Goal: Information Seeking & Learning: Learn about a topic

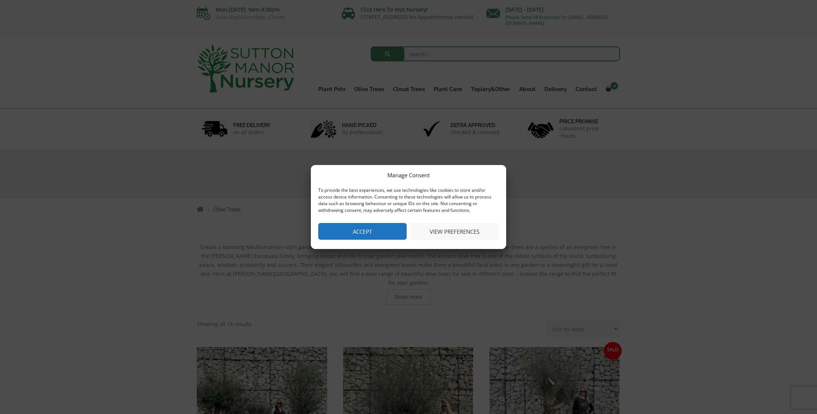
click at [386, 237] on button "Accept" at bounding box center [362, 231] width 88 height 17
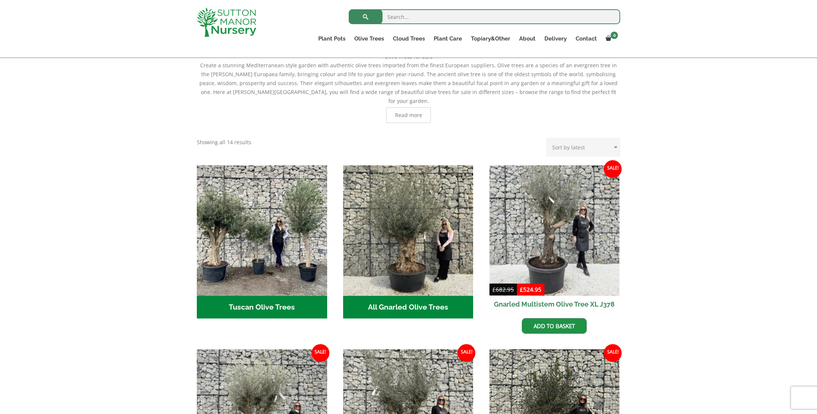
scroll to position [169, 0]
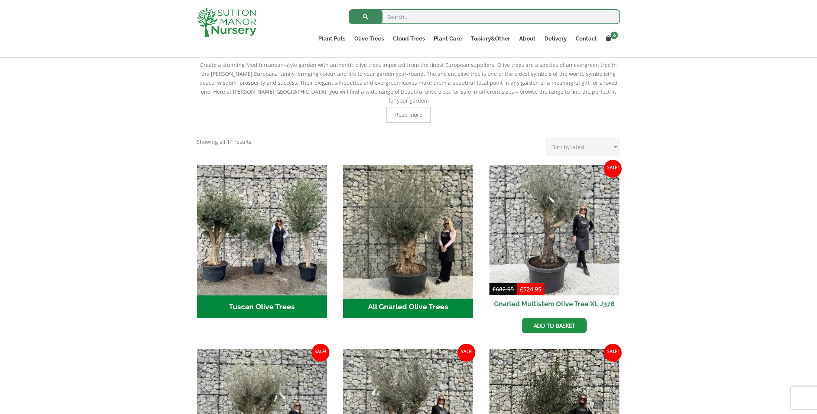
click at [405, 200] on img "Visit product category All Gnarled Olive Trees" at bounding box center [408, 230] width 137 height 137
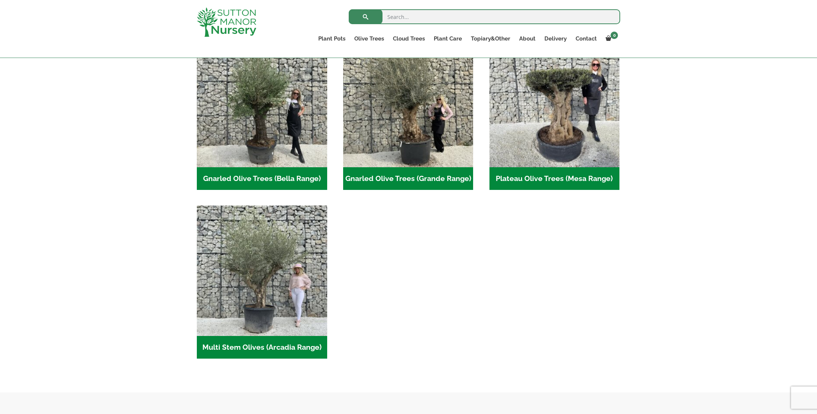
scroll to position [177, 0]
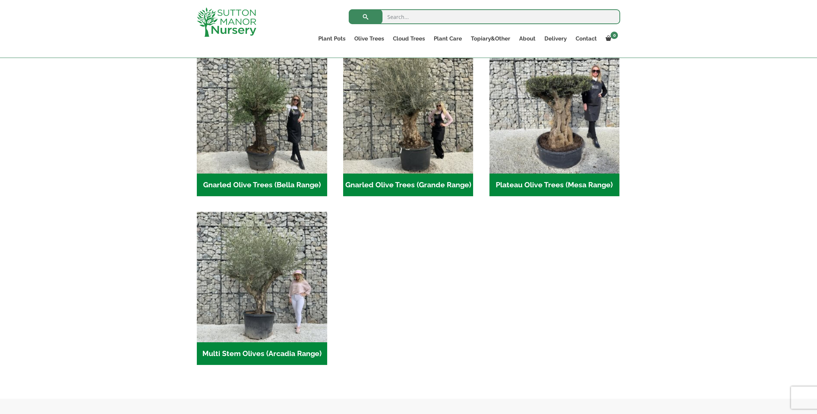
click at [274, 360] on h2 "Multi Stem Olives (Arcadia Range) (22)" at bounding box center [262, 353] width 130 height 23
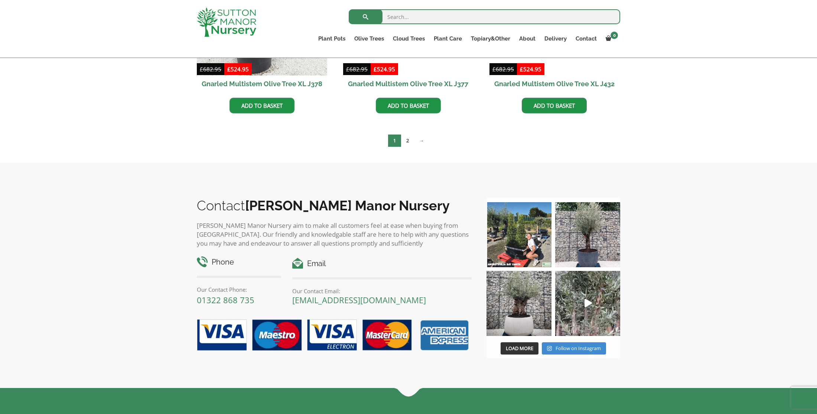
scroll to position [1291, 0]
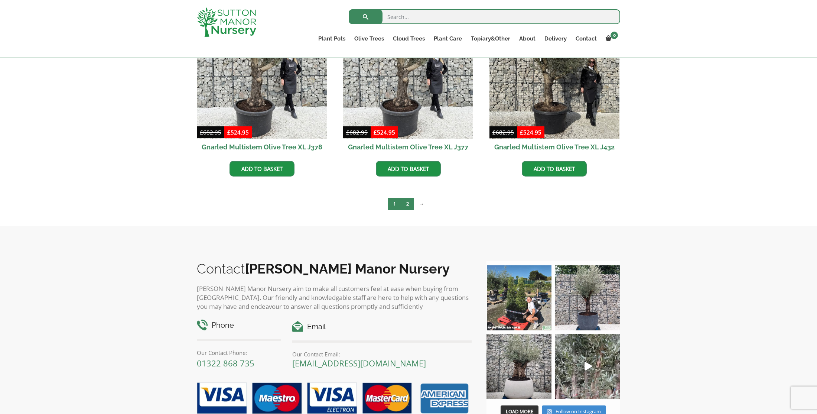
click at [408, 204] on link "2" at bounding box center [407, 204] width 13 height 12
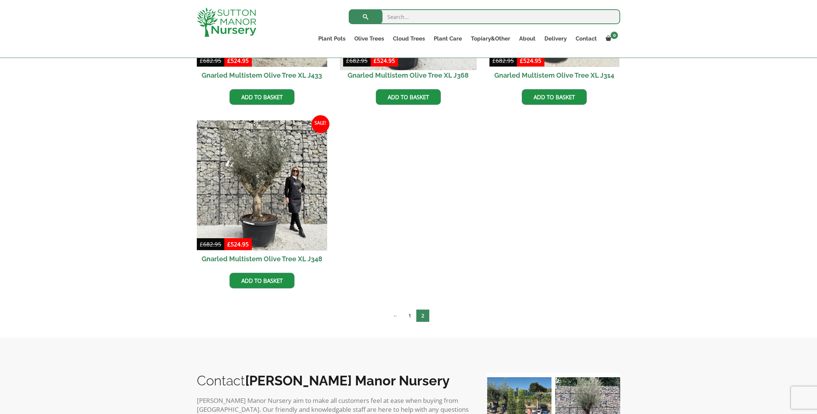
scroll to position [314, 0]
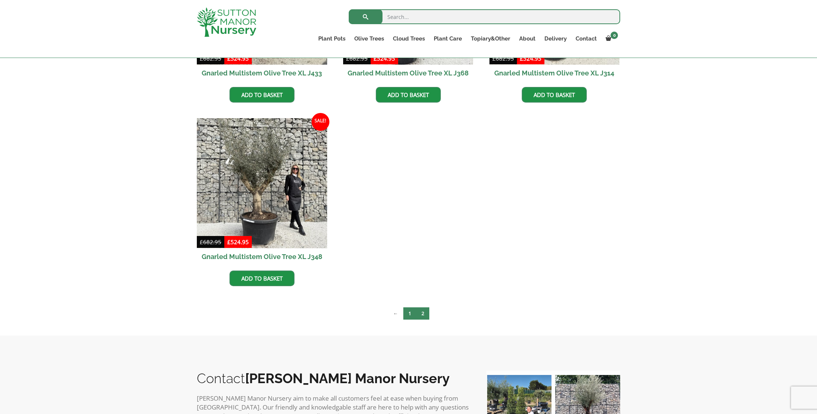
click at [410, 313] on link "1" at bounding box center [410, 313] width 13 height 12
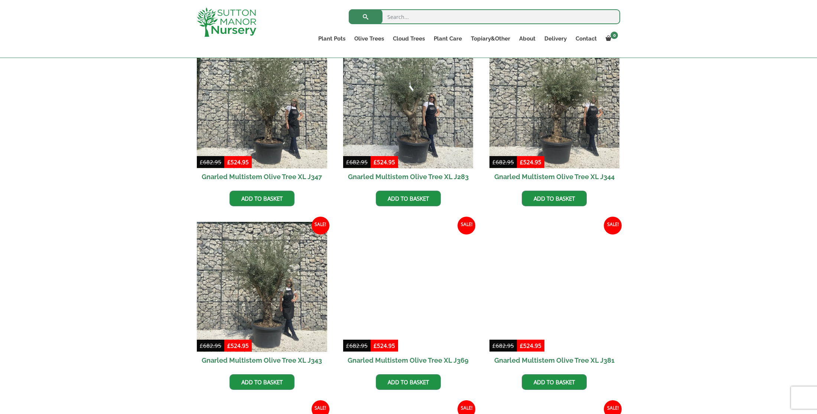
scroll to position [947, 0]
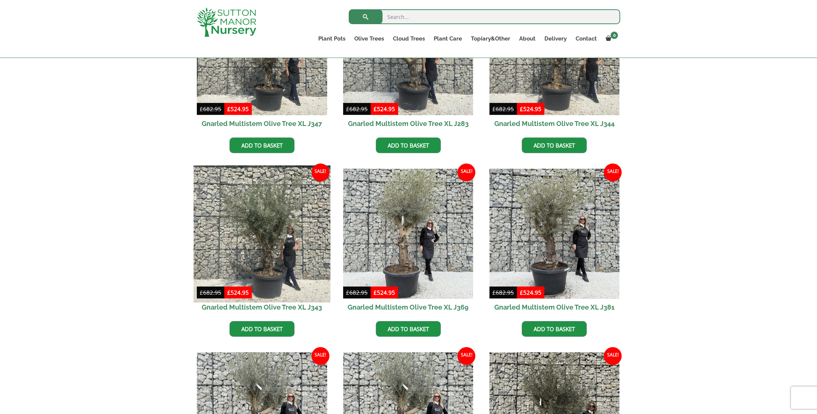
click at [279, 234] on img at bounding box center [262, 233] width 137 height 137
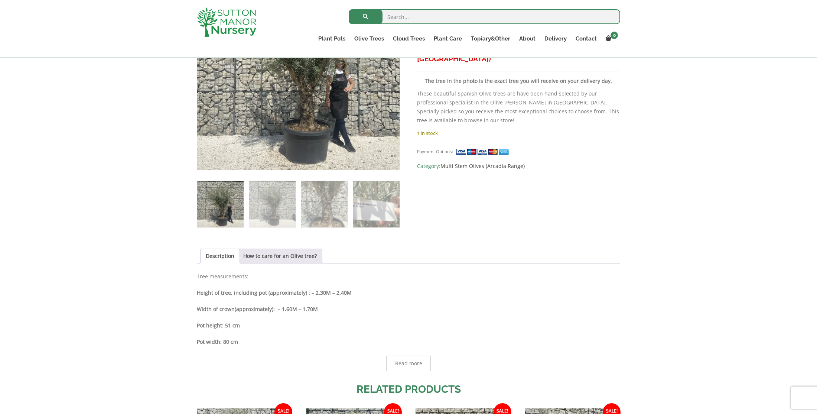
scroll to position [223, 0]
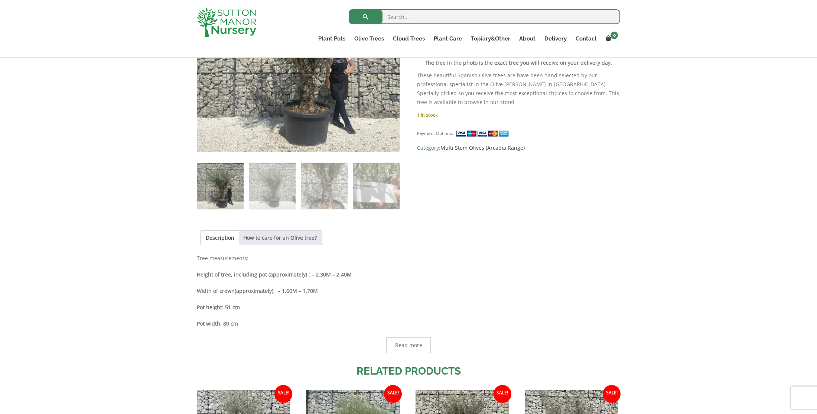
click at [288, 238] on link "How to care for an Olive tree?" at bounding box center [280, 238] width 74 height 14
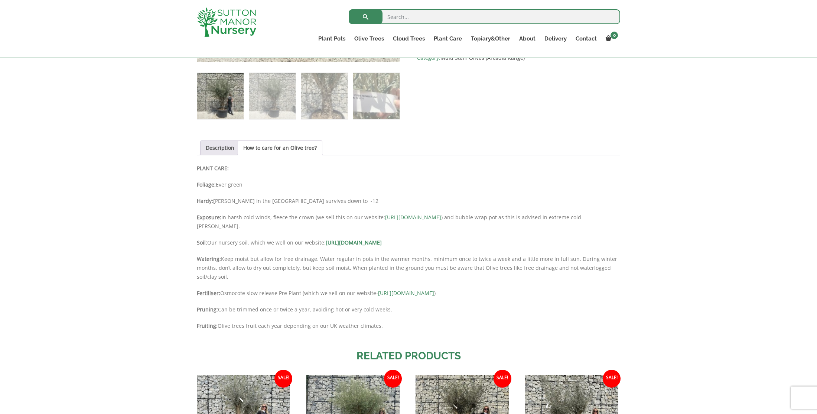
scroll to position [0, 0]
